Goal: Task Accomplishment & Management: Complete application form

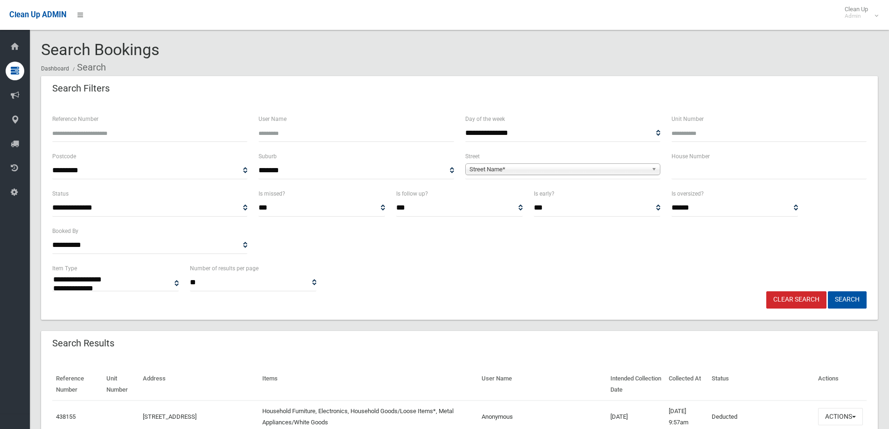
select select
click at [706, 171] on input "text" at bounding box center [768, 170] width 195 height 17
type input "**"
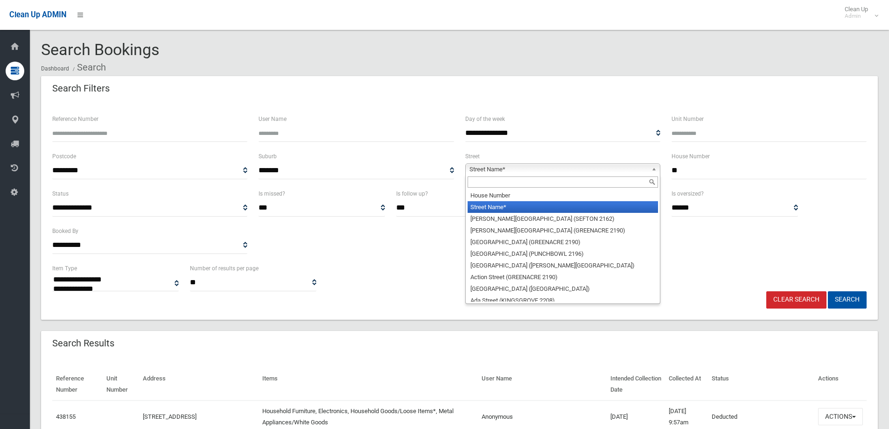
click at [491, 164] on span "Street Name*" at bounding box center [558, 169] width 178 height 11
click at [475, 181] on input "text" at bounding box center [562, 181] width 190 height 11
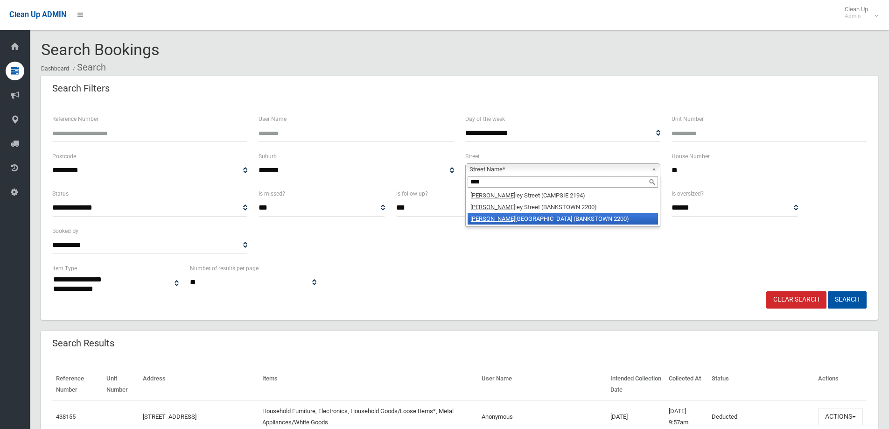
type input "****"
click at [489, 221] on li "Stan sfield Avenue (BANKSTOWN 2200)" at bounding box center [562, 219] width 190 height 12
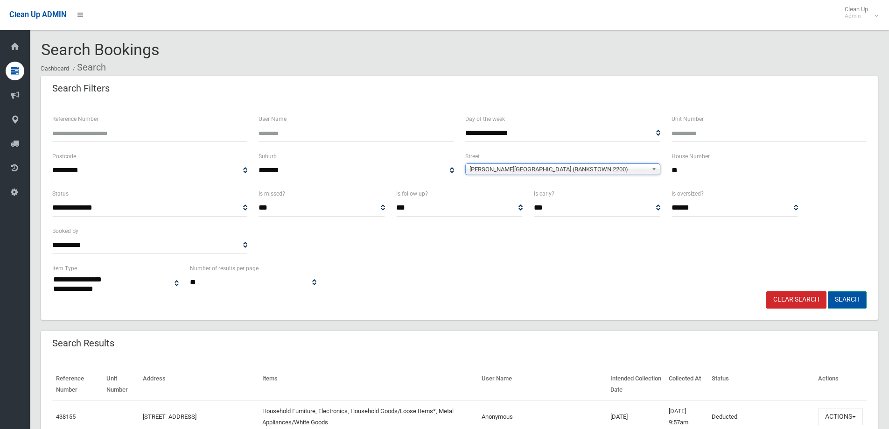
drag, startPoint x: 845, startPoint y: 300, endPoint x: 841, endPoint y: 290, distance: 10.9
click at [845, 300] on button "Search" at bounding box center [847, 299] width 39 height 17
click at [844, 298] on button "Search" at bounding box center [847, 299] width 39 height 17
click at [843, 299] on button "Search" at bounding box center [847, 299] width 39 height 17
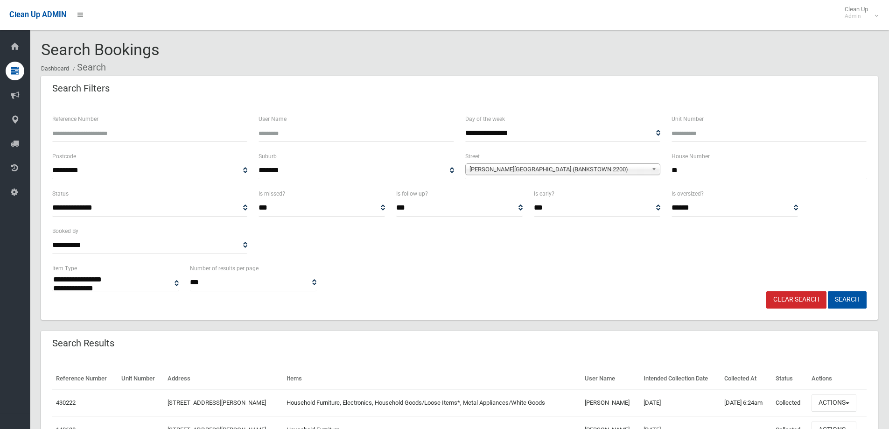
select select
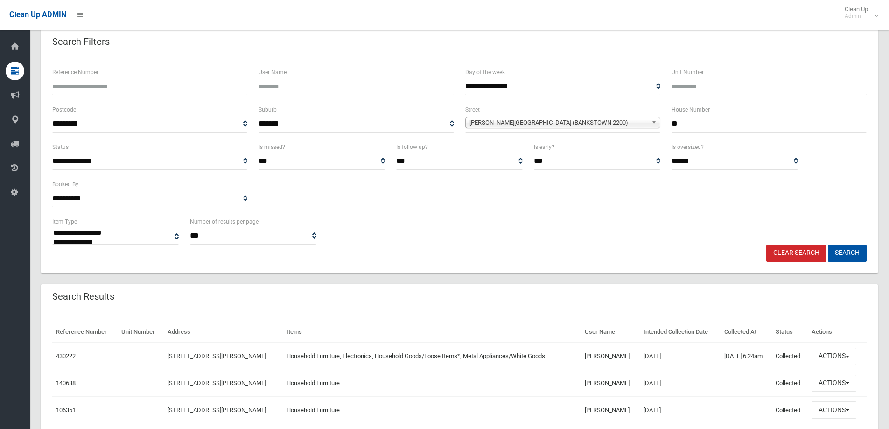
scroll to position [86, 0]
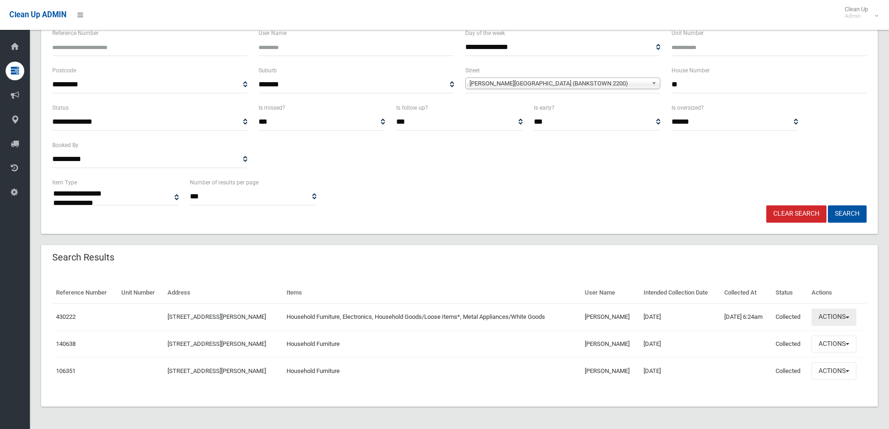
click at [839, 320] on button "Actions" at bounding box center [833, 316] width 45 height 17
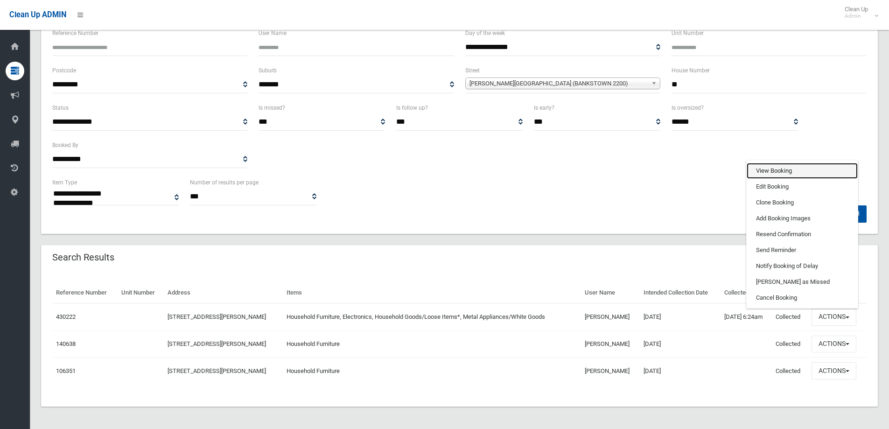
click at [770, 170] on link "View Booking" at bounding box center [801, 171] width 111 height 16
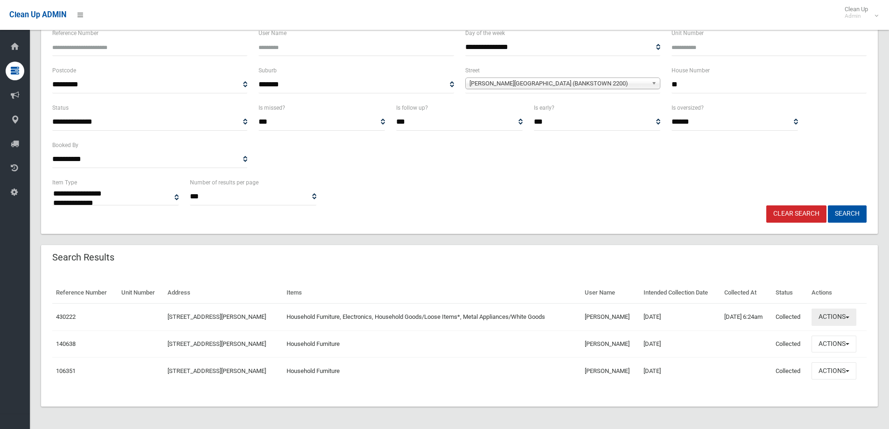
click at [832, 316] on button "Actions" at bounding box center [833, 316] width 45 height 17
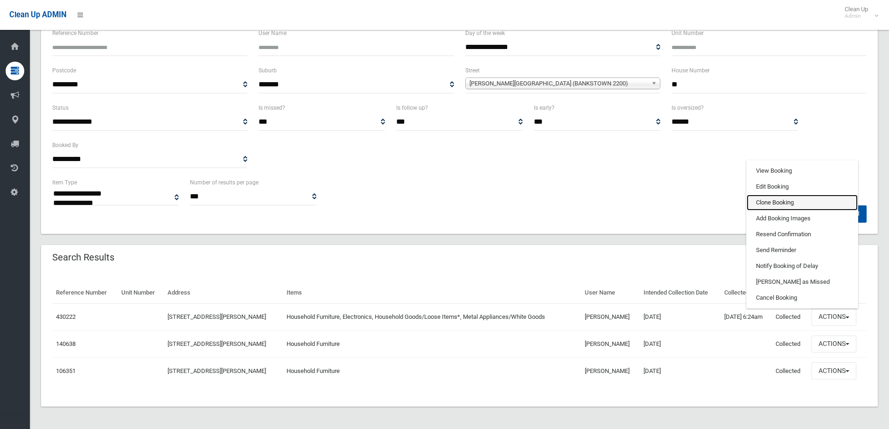
click at [775, 203] on link "Clone Booking" at bounding box center [801, 203] width 111 height 16
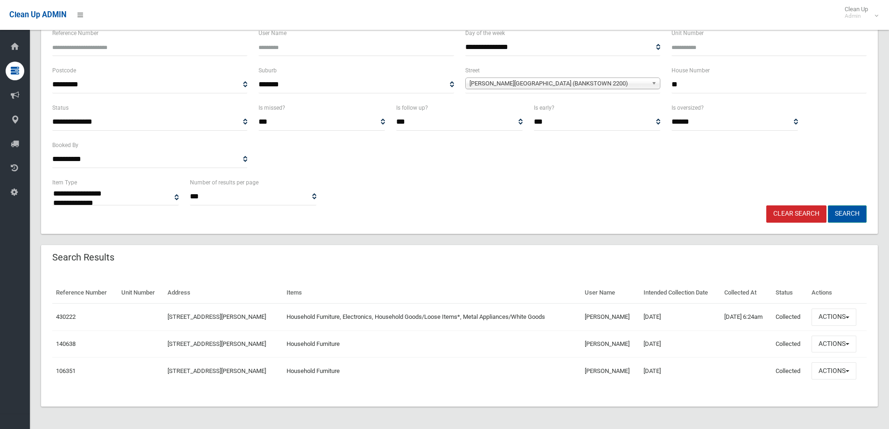
click at [846, 213] on button "Search" at bounding box center [847, 213] width 39 height 17
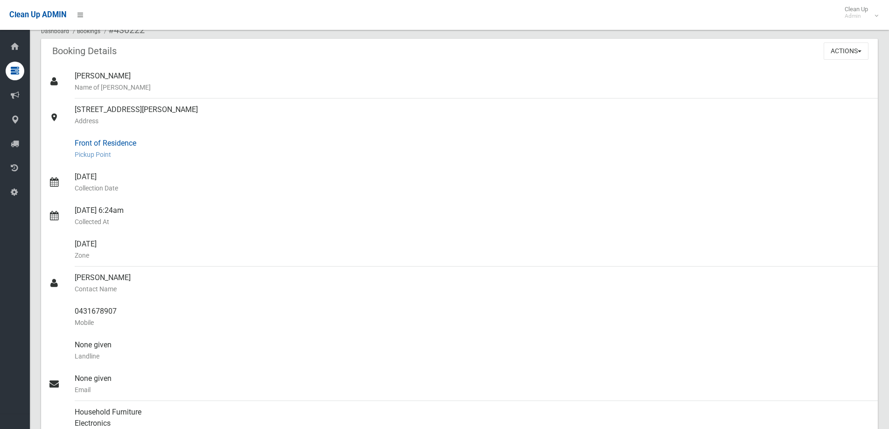
scroll to position [187, 0]
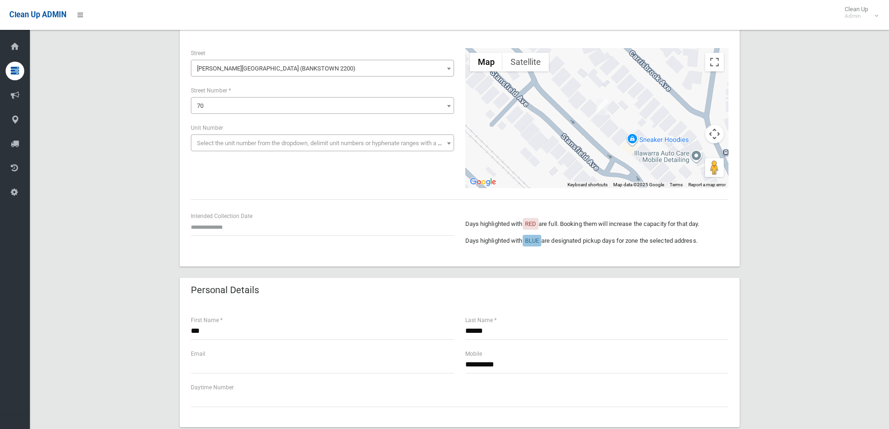
scroll to position [93, 0]
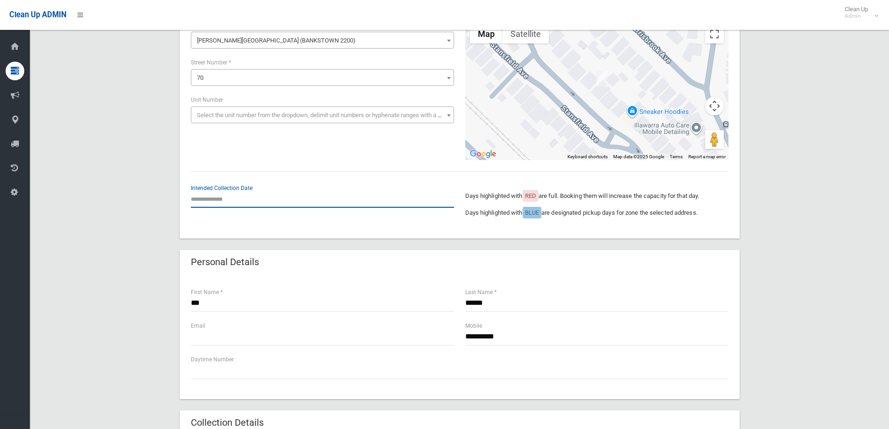
click at [211, 192] on input "text" at bounding box center [322, 198] width 263 height 17
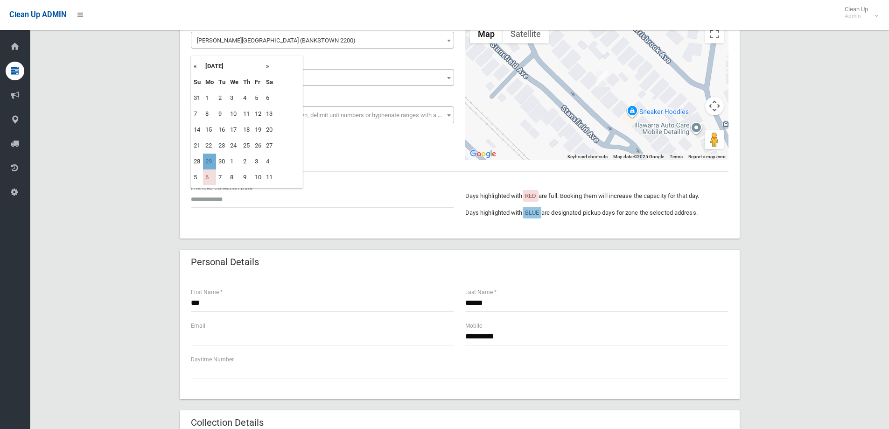
click at [211, 163] on td "29" at bounding box center [209, 161] width 13 height 16
type input "**********"
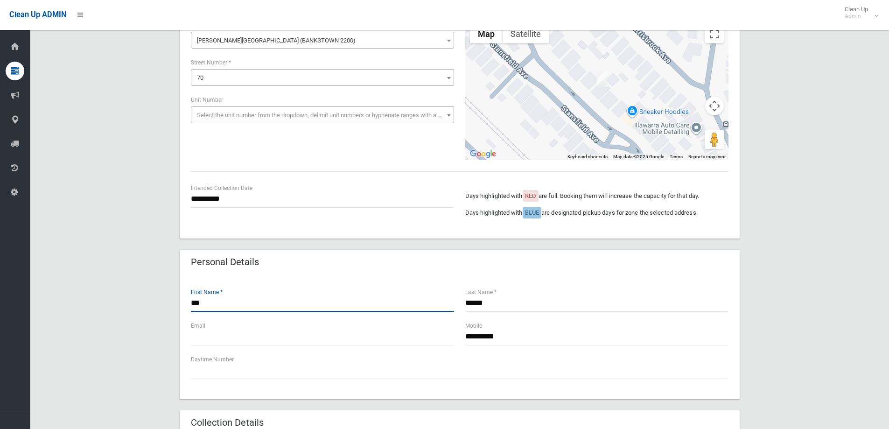
click at [206, 306] on input "***" at bounding box center [322, 302] width 263 height 17
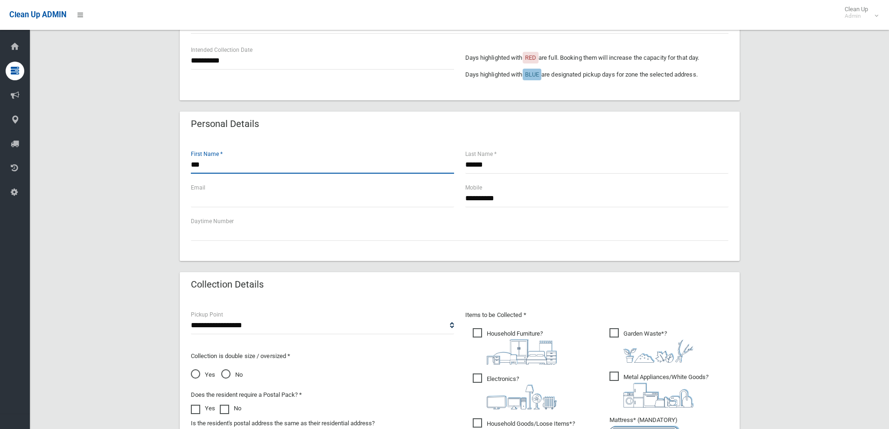
scroll to position [327, 0]
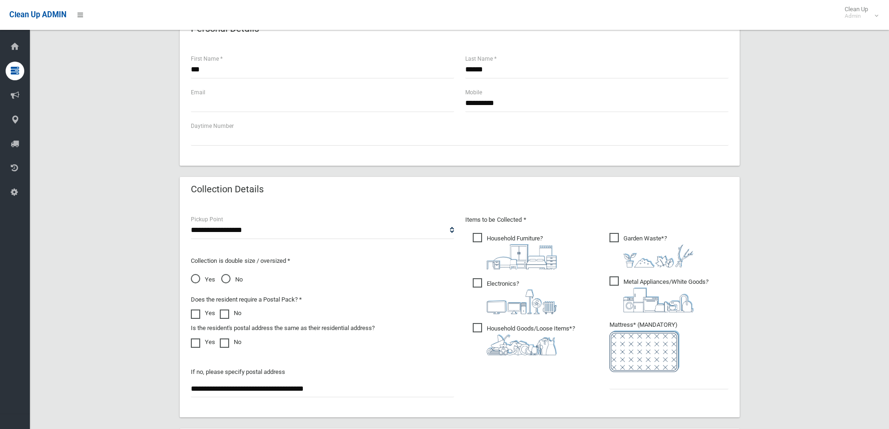
click at [614, 239] on span "Garden Waste* ?" at bounding box center [651, 250] width 84 height 35
click at [627, 380] on input "text" at bounding box center [668, 380] width 119 height 17
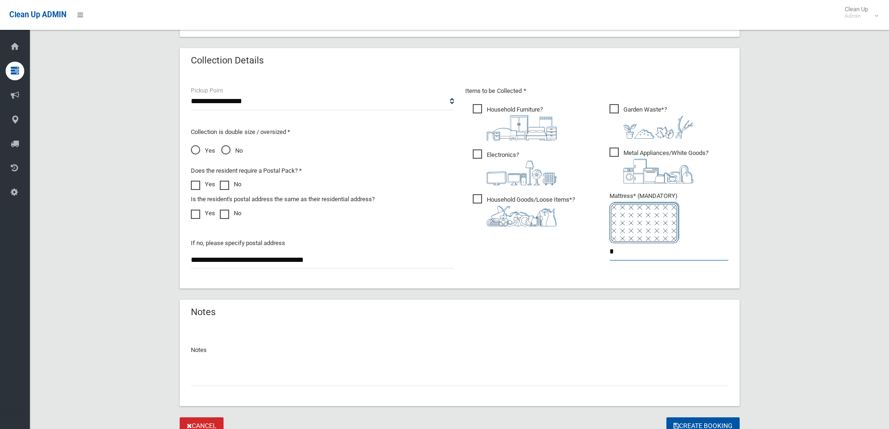
scroll to position [495, 0]
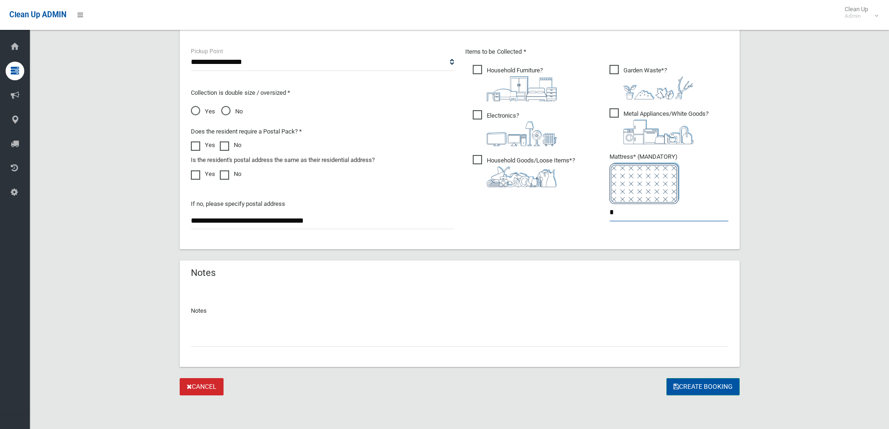
type input "*"
click at [697, 382] on button "Create Booking" at bounding box center [702, 386] width 73 height 17
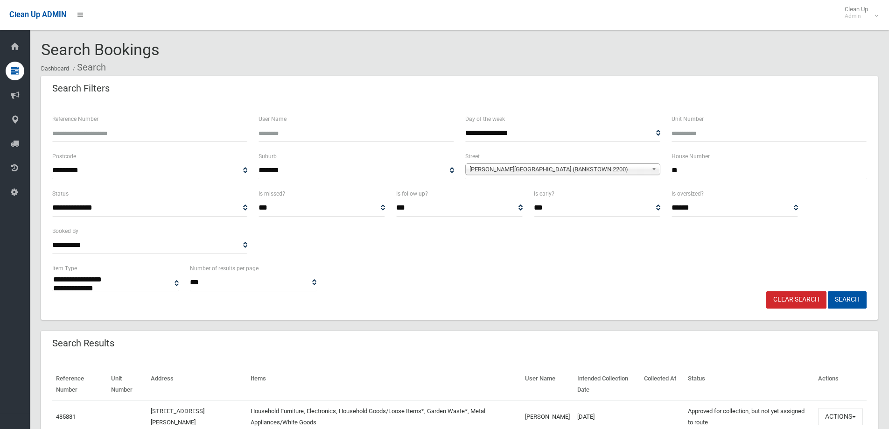
select select
